Goal: Task Accomplishment & Management: Complete application form

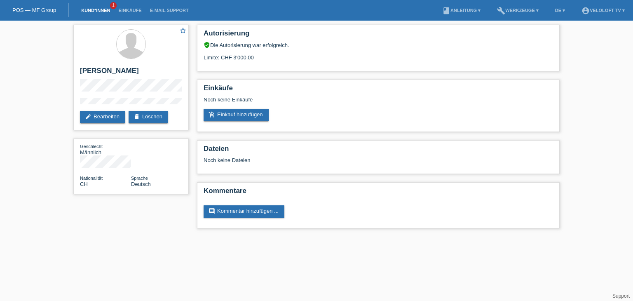
click at [95, 10] on link "Kund*innen" at bounding box center [95, 10] width 37 height 5
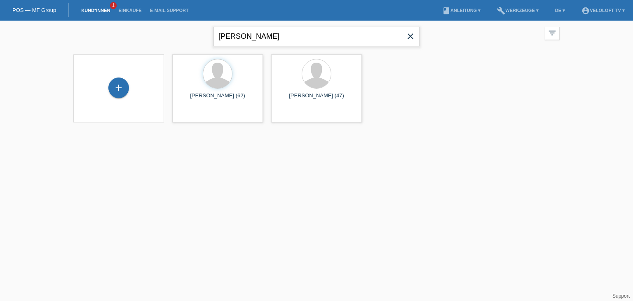
drag, startPoint x: 291, startPoint y: 34, endPoint x: 192, endPoint y: 32, distance: 99.3
click at [192, 32] on div "Rico Sperba close filter_list view_module Alle Kund*innen anzeigen star Markier…" at bounding box center [316, 36] width 494 height 30
paste input "Judith Fitzon"
click at [245, 38] on input "Judith Fitzon" at bounding box center [316, 36] width 206 height 19
type input "[PERSON_NAME]"
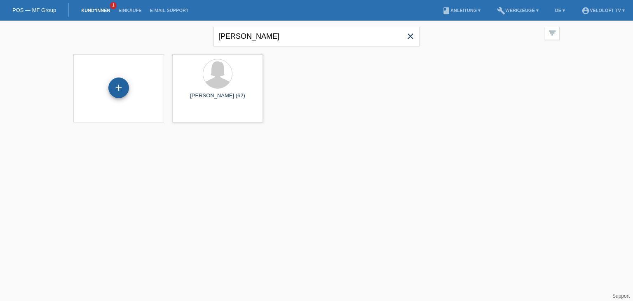
click at [124, 86] on div "+" at bounding box center [118, 87] width 21 height 21
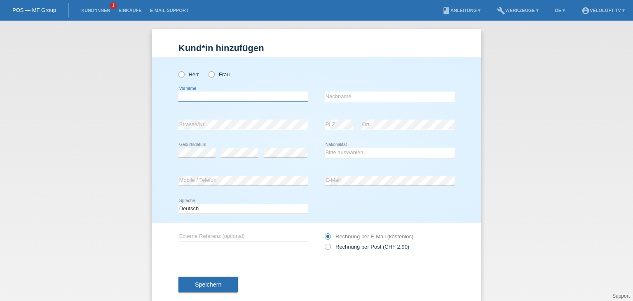
drag, startPoint x: 229, startPoint y: 93, endPoint x: 212, endPoint y: 93, distance: 17.3
click at [229, 93] on input "text" at bounding box center [243, 96] width 130 height 10
paste input "Judith Fitzon"
drag, startPoint x: 199, startPoint y: 94, endPoint x: 256, endPoint y: 94, distance: 56.4
click at [256, 94] on input "Judith Fitzon" at bounding box center [243, 96] width 130 height 10
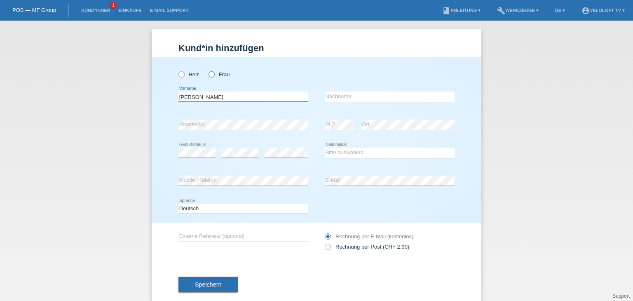
type input "Judith"
click at [207, 70] on icon at bounding box center [207, 70] width 0 height 0
click at [208, 76] on input "Frau" at bounding box center [210, 73] width 5 height 5
radio input "true"
click at [347, 97] on input "text" at bounding box center [389, 96] width 130 height 10
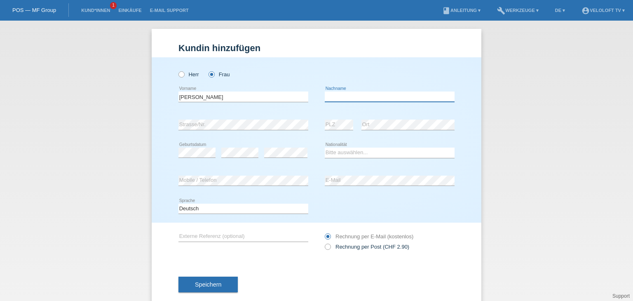
paste input "Fitzon"
type input "Fitzon"
click at [397, 149] on select "Bitte auswählen... Schweiz Deutschland Liechtenstein Österreich ------------ Af…" at bounding box center [389, 152] width 130 height 10
select select "CH"
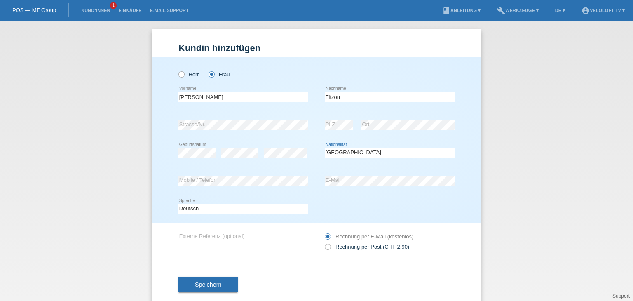
click at [324, 147] on select "Bitte auswählen... Schweiz Deutschland Liechtenstein Österreich ------------ Af…" at bounding box center [389, 152] width 130 height 10
click at [229, 151] on div "error" at bounding box center [239, 153] width 37 height 28
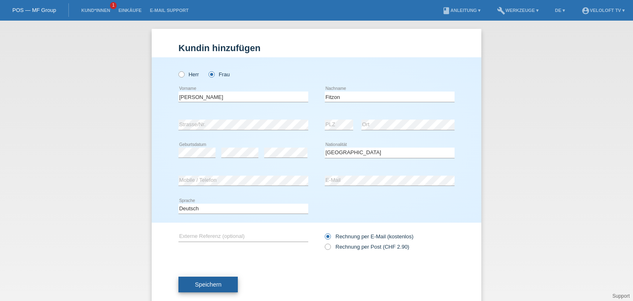
click at [209, 278] on button "Speichern" at bounding box center [207, 284] width 59 height 16
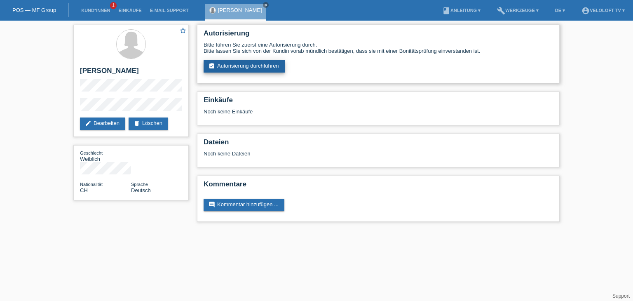
click at [262, 66] on link "assignment_turned_in Autorisierung durchführen" at bounding box center [243, 66] width 81 height 12
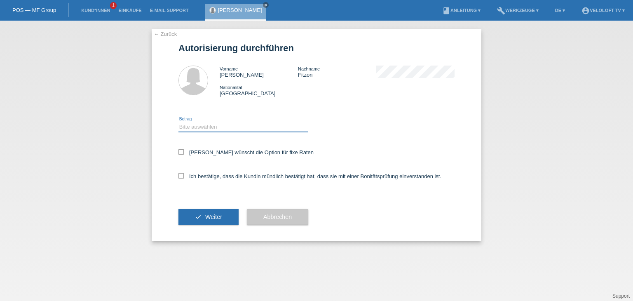
click at [240, 130] on select "Bitte auswählen CHF 1.00 - CHF 499.00 CHF 500.00 - CHF 1'999.00 CHF 2'000.00 - …" at bounding box center [243, 127] width 130 height 10
select select "2"
click at [178, 122] on select "Bitte auswählen CHF 1.00 - CHF 499.00 CHF 500.00 - CHF 1'999.00 CHF 2'000.00 - …" at bounding box center [243, 127] width 130 height 10
drag, startPoint x: 247, startPoint y: 150, endPoint x: 247, endPoint y: 175, distance: 24.3
click at [247, 152] on label "Kundin wünscht die Option für fixe Raten" at bounding box center [245, 152] width 135 height 6
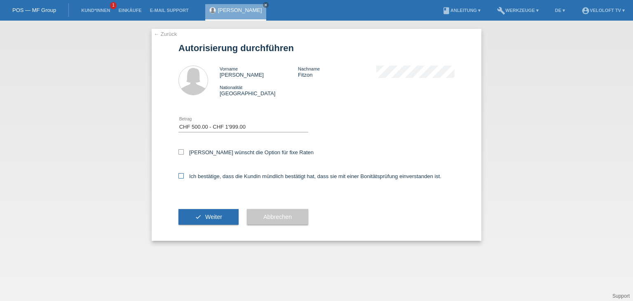
click at [184, 152] on input "Kundin wünscht die Option für fixe Raten" at bounding box center [180, 151] width 5 height 5
checkbox input "true"
click at [247, 175] on label "Ich bestätige, dass die Kundin mündlich bestätigt hat, dass sie mit einer Bonit…" at bounding box center [309, 176] width 263 height 6
click at [184, 175] on input "Ich bestätige, dass die Kundin mündlich bestätigt hat, dass sie mit einer Bonit…" at bounding box center [180, 175] width 5 height 5
checkbox input "true"
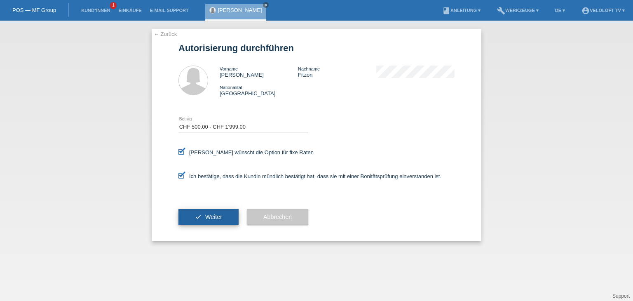
click at [204, 223] on button "check Weiter" at bounding box center [208, 217] width 60 height 16
